Goal: Entertainment & Leisure: Consume media (video, audio)

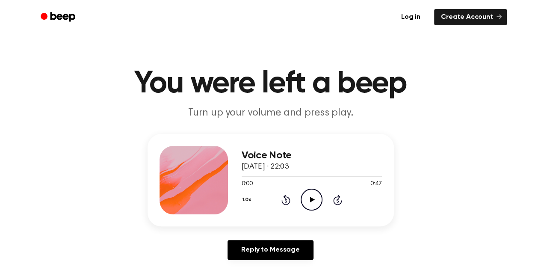
click at [310, 206] on icon "Play Audio" at bounding box center [311, 199] width 22 height 22
click at [315, 199] on icon "Pause Audio" at bounding box center [311, 199] width 22 height 22
drag, startPoint x: 311, startPoint y: 198, endPoint x: 313, endPoint y: 206, distance: 8.7
click at [313, 206] on icon "Play Audio" at bounding box center [311, 199] width 22 height 22
click at [311, 203] on icon "Pause Audio" at bounding box center [311, 199] width 22 height 22
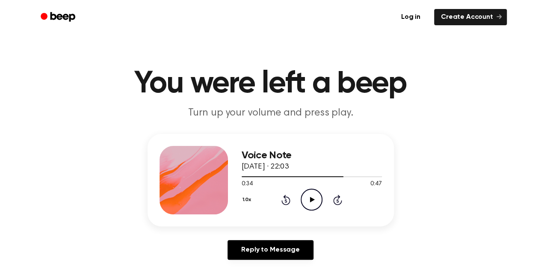
click at [311, 203] on icon "Play Audio" at bounding box center [311, 199] width 22 height 22
click at [313, 193] on icon "Play Audio" at bounding box center [311, 199] width 22 height 22
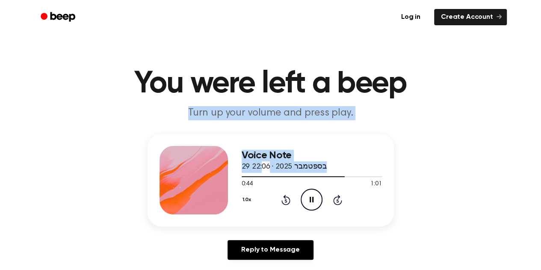
drag, startPoint x: 262, startPoint y: 168, endPoint x: 260, endPoint y: 194, distance: 26.6
click at [260, 194] on div "Voice Note 29 בספטמבר 2025 · 22:06 0:44 1:01 Your browser does not support the …" at bounding box center [311, 180] width 140 height 68
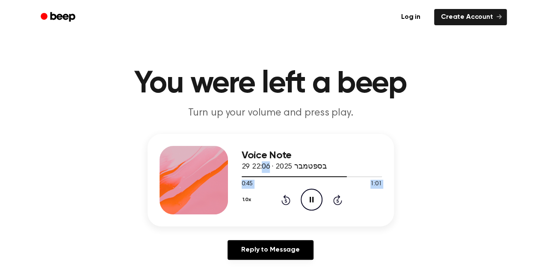
click at [309, 200] on icon at bounding box center [311, 200] width 4 height 6
click at [314, 198] on icon "Play Audio" at bounding box center [311, 199] width 22 height 22
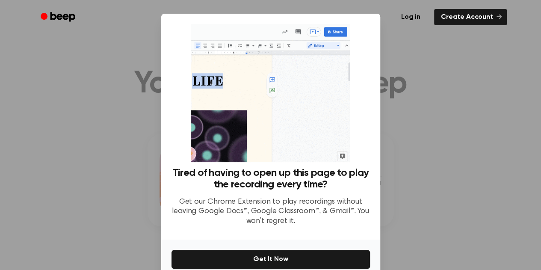
click at [429, 181] on div at bounding box center [270, 135] width 541 height 270
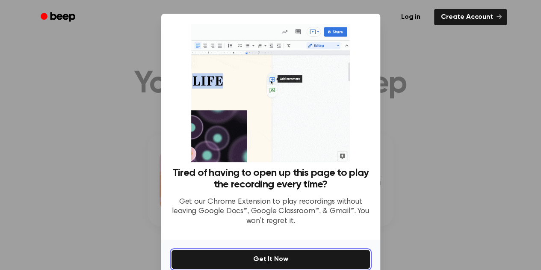
click at [320, 252] on button "Get It Now" at bounding box center [270, 259] width 198 height 19
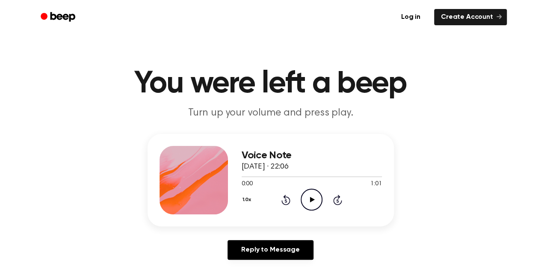
click at [321, 197] on circle at bounding box center [311, 199] width 21 height 21
drag, startPoint x: 243, startPoint y: 176, endPoint x: 300, endPoint y: 177, distance: 56.8
click at [300, 177] on div at bounding box center [311, 176] width 140 height 7
drag, startPoint x: 303, startPoint y: 178, endPoint x: 307, endPoint y: 178, distance: 4.3
click at [307, 178] on div at bounding box center [311, 176] width 140 height 7
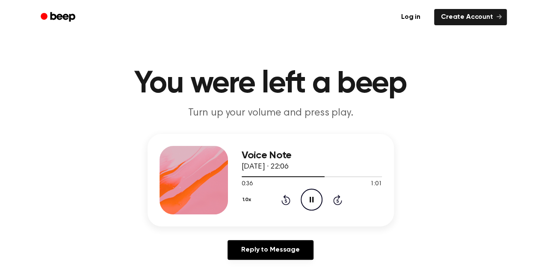
click at [312, 194] on icon "Pause Audio" at bounding box center [311, 199] width 22 height 22
click at [311, 194] on icon "Play Audio" at bounding box center [311, 199] width 22 height 22
click at [313, 195] on icon "Pause Audio" at bounding box center [311, 199] width 22 height 22
click at [313, 194] on icon "Play Audio" at bounding box center [311, 199] width 22 height 22
